Goal: Find specific page/section: Find specific page/section

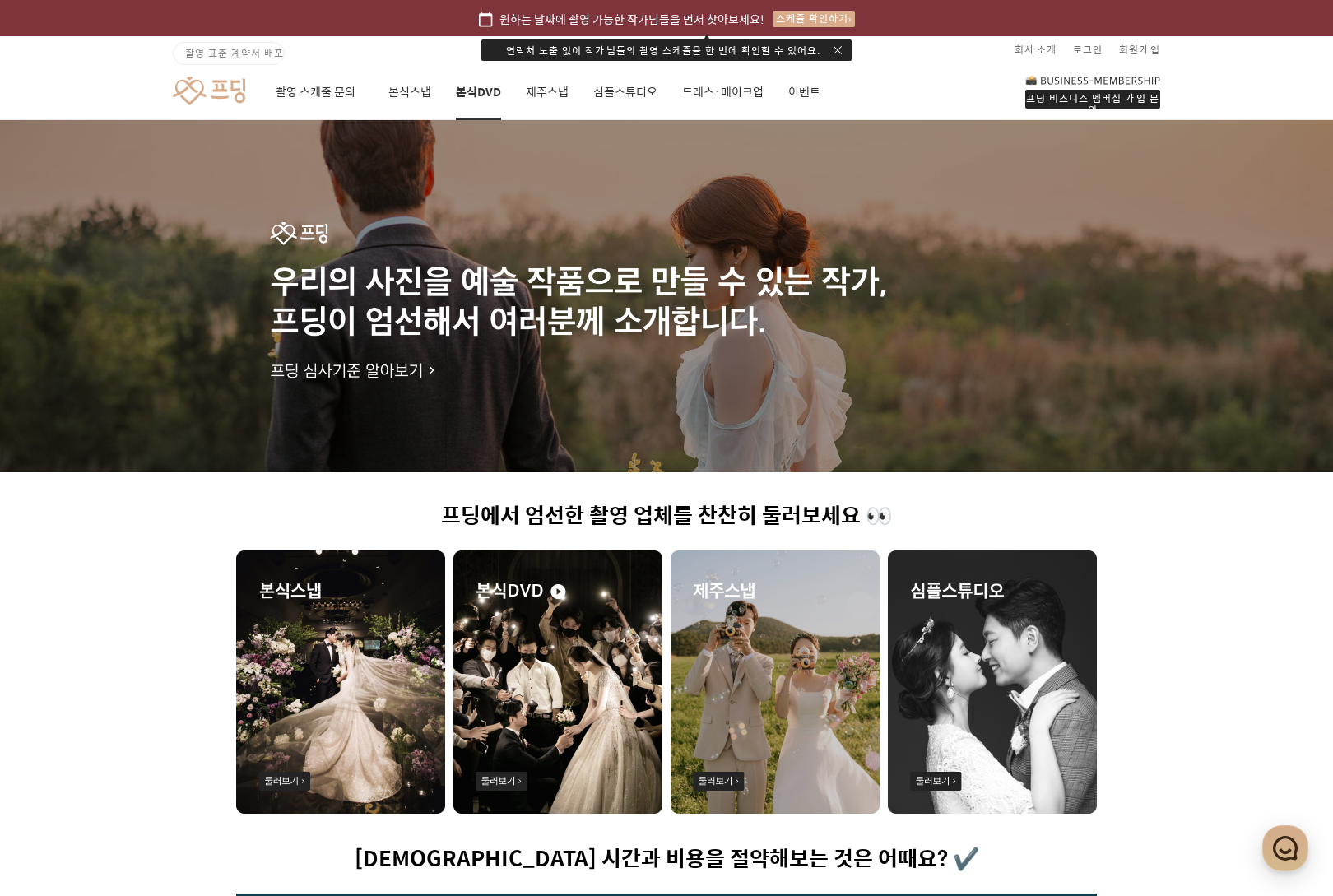
click at [476, 93] on link "본식DVD" at bounding box center [479, 92] width 45 height 56
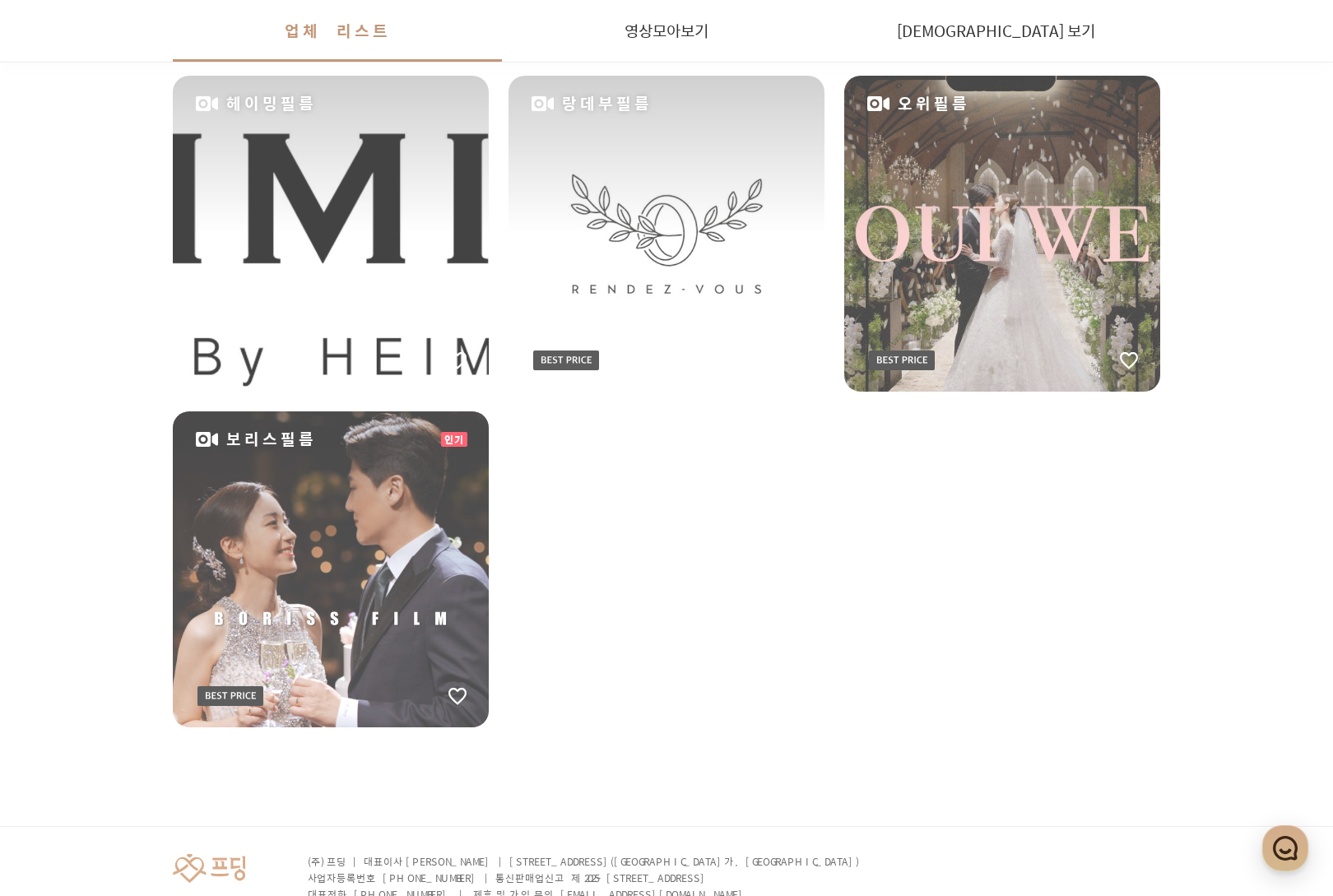
scroll to position [2256, 0]
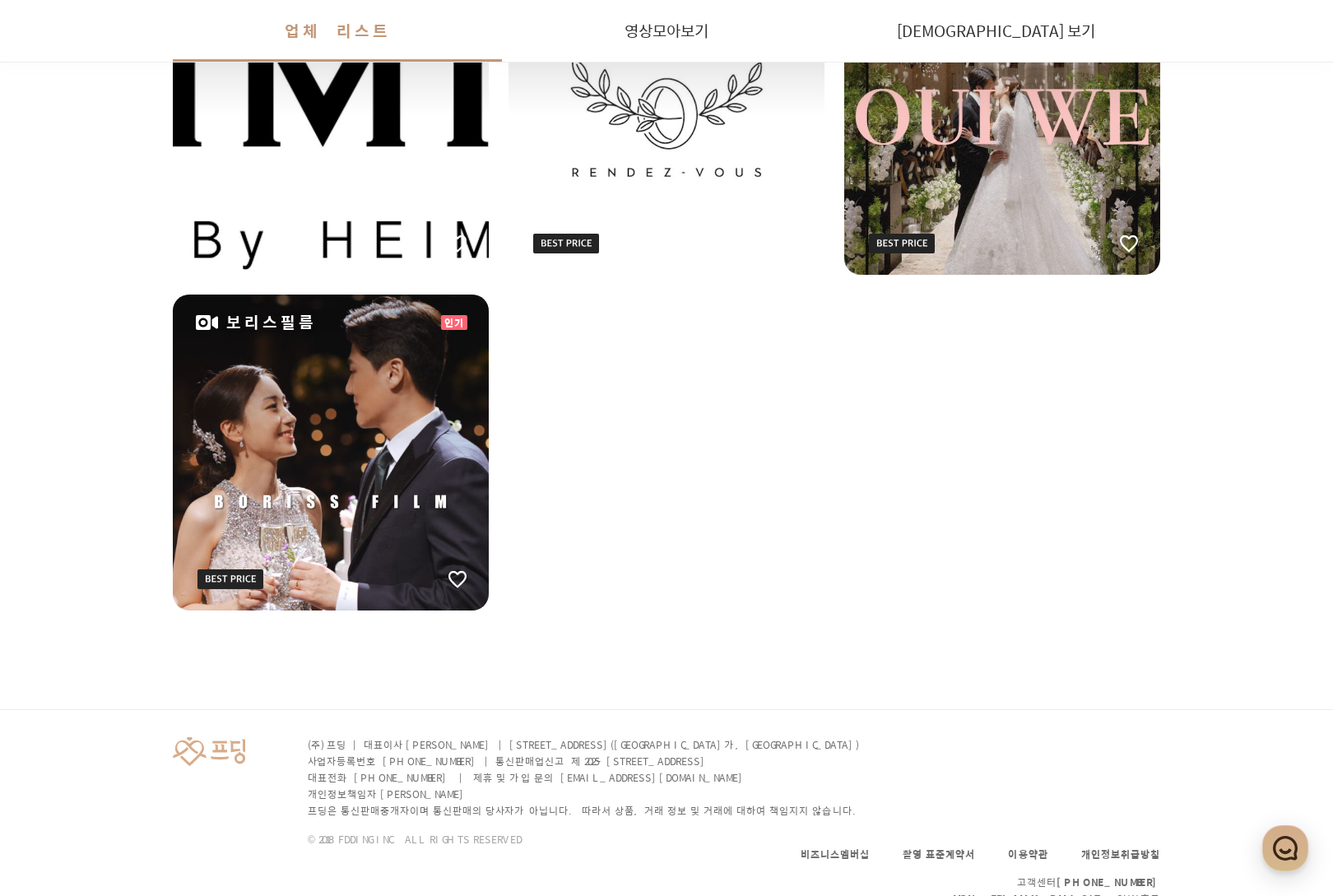
click at [407, 436] on div "보리스필름" at bounding box center [330, 452] width 316 height 316
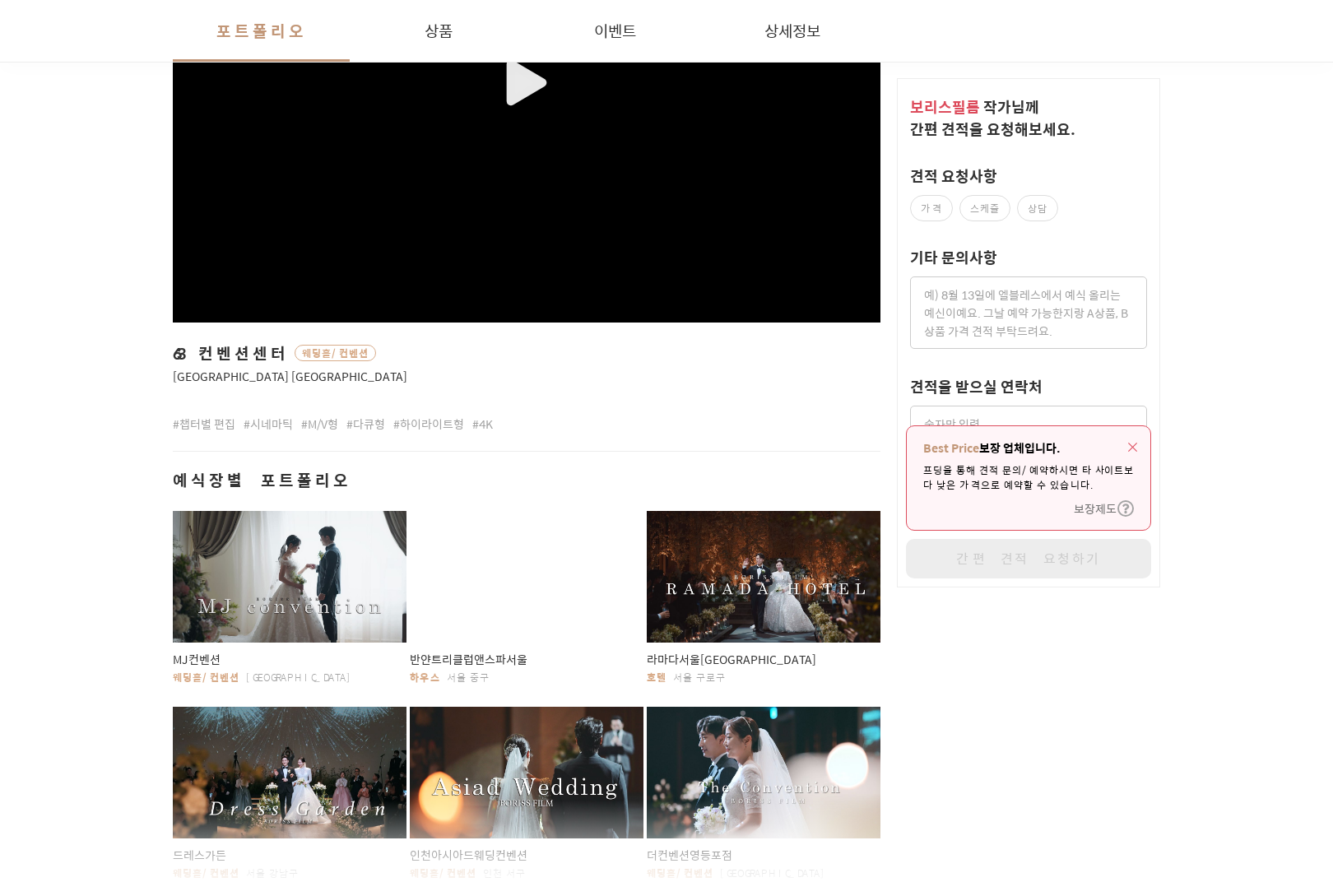
scroll to position [740, 0]
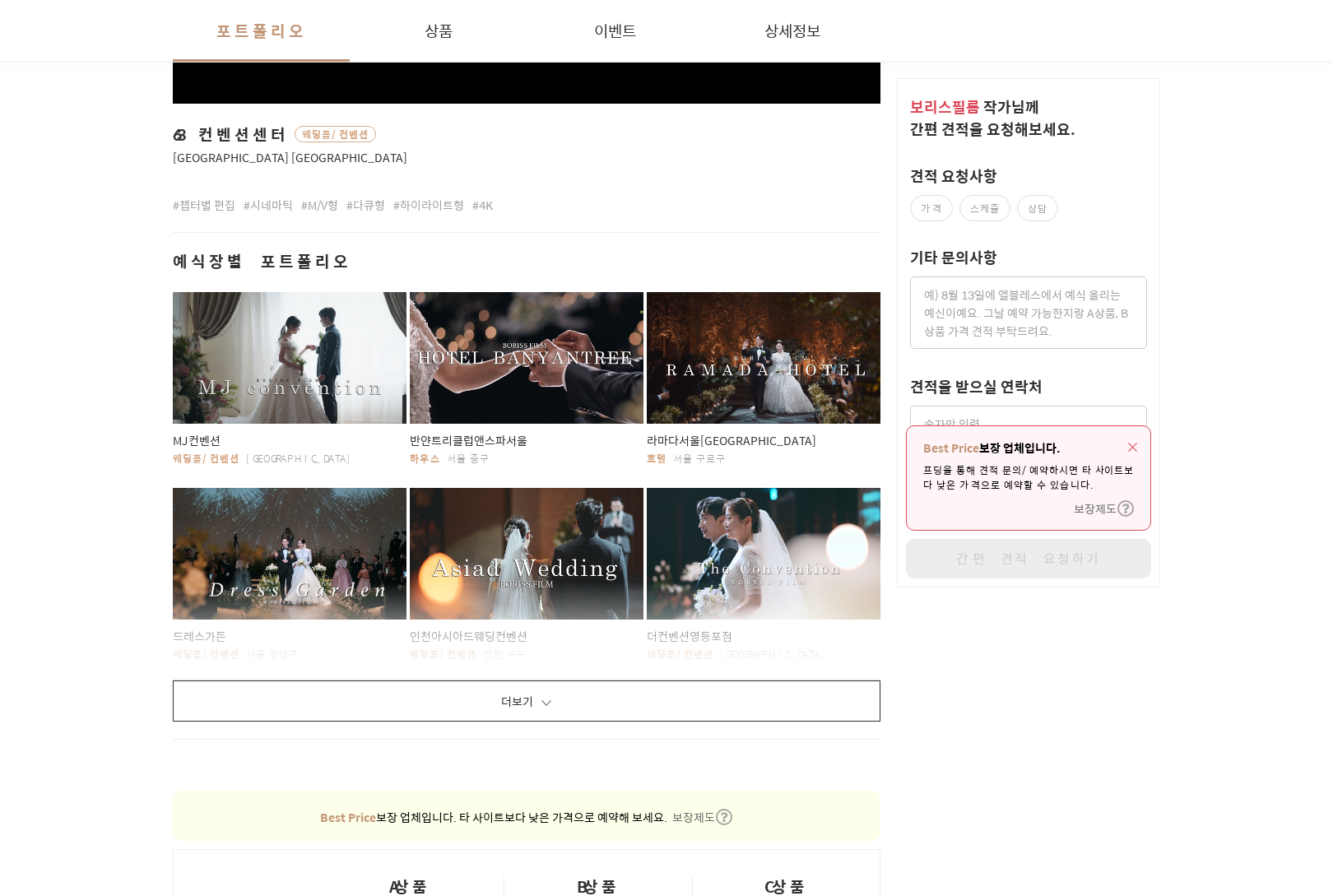
click at [537, 684] on button "더보기" at bounding box center [527, 701] width 708 height 41
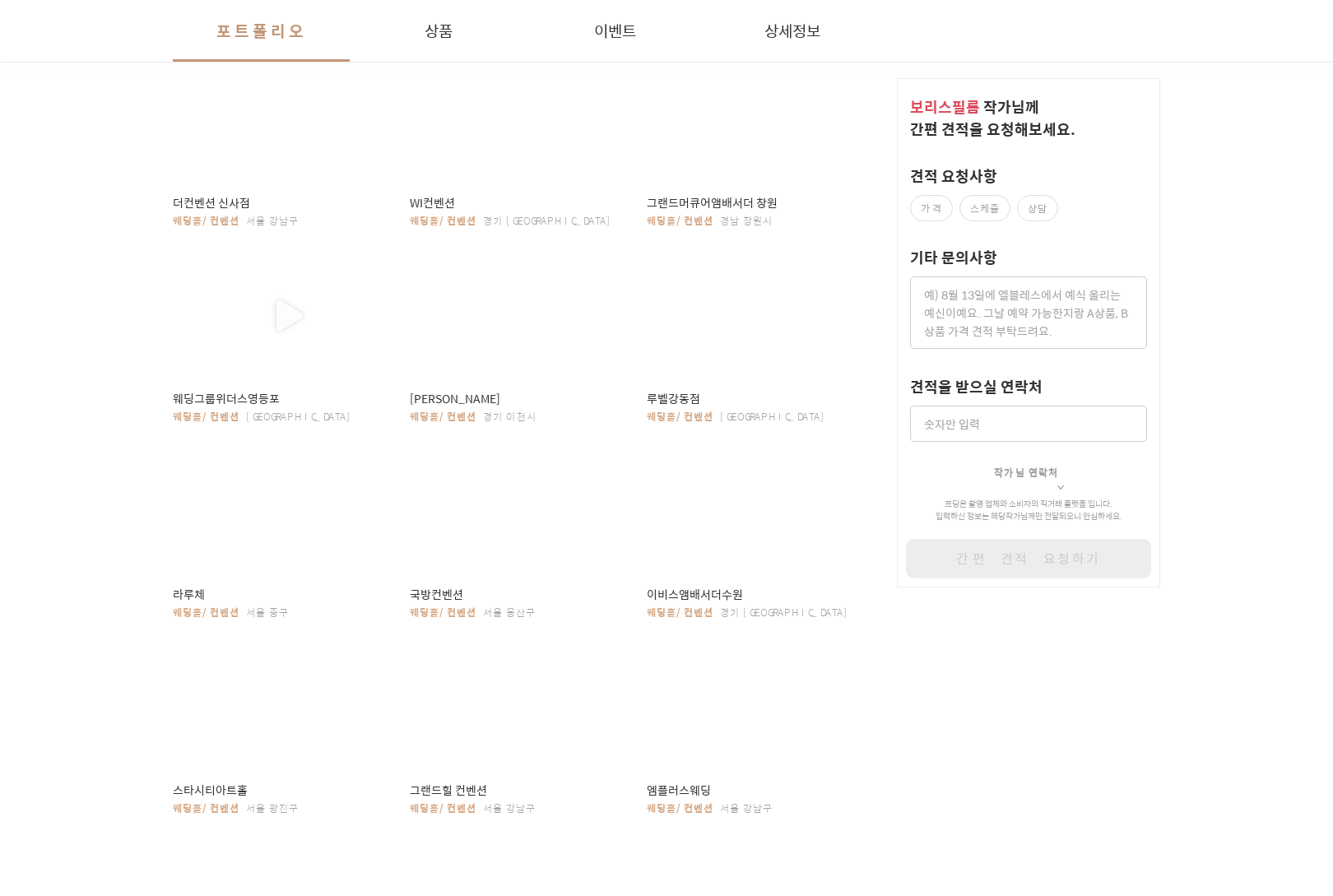
scroll to position [1761, 0]
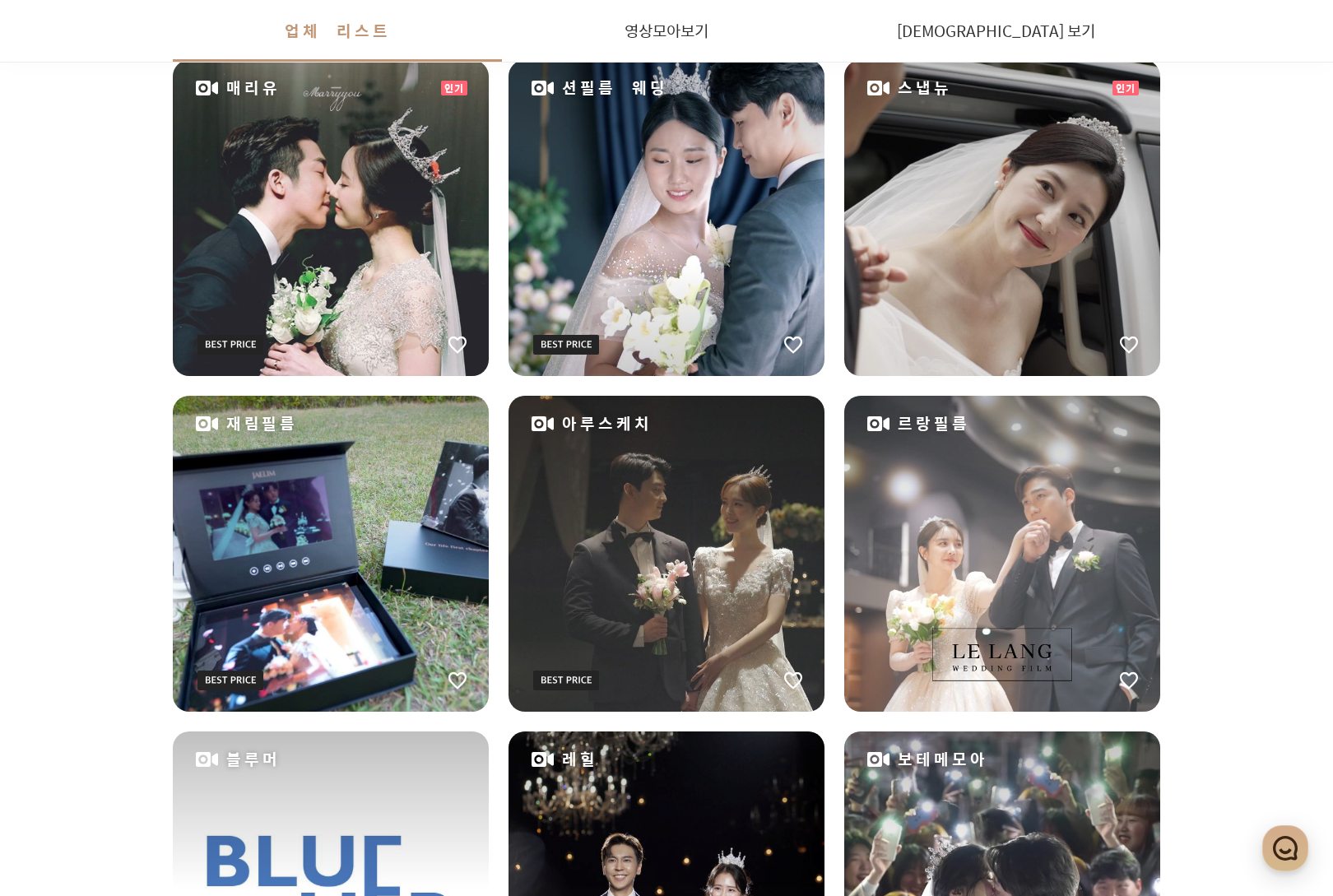
scroll to position [199, 0]
